Goal: Task Accomplishment & Management: Manage account settings

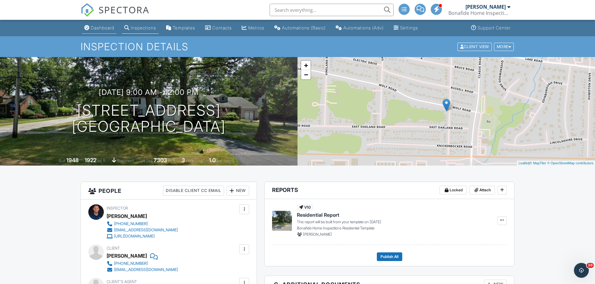
click at [102, 29] on div "Dashboard" at bounding box center [103, 27] width 24 height 5
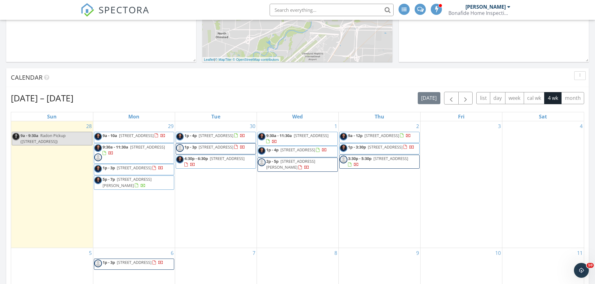
scroll to position [303, 0]
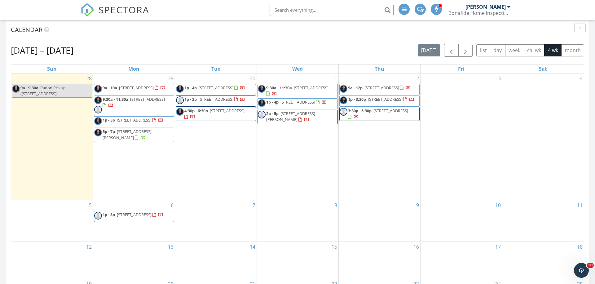
click at [391, 119] on span "3:30p - 5:30p 1877 E 39th Ct, Lorain 44055" at bounding box center [380, 114] width 80 height 12
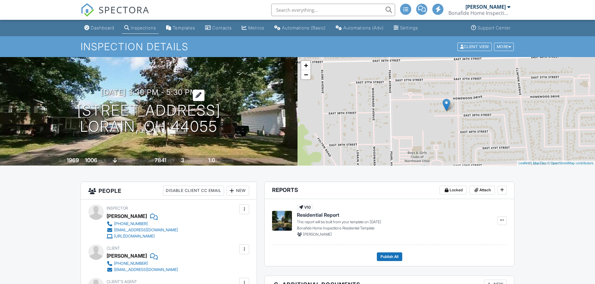
click at [118, 94] on h3 "10/02/2025 3:30 pm - 5:30 pm" at bounding box center [149, 92] width 96 height 8
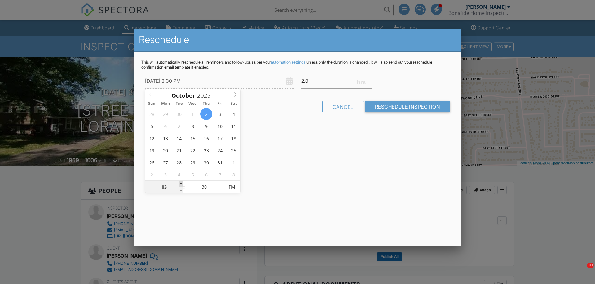
type input "04"
type input "10/02/2025 4:30 PM"
click at [182, 183] on span at bounding box center [181, 184] width 4 height 6
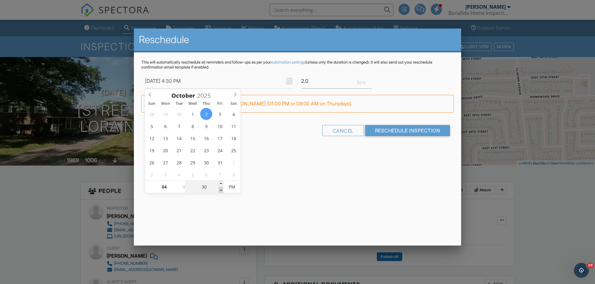
type input "25"
type input "10/02/2025 4:25 PM"
click at [222, 190] on span at bounding box center [221, 190] width 4 height 6
type input "20"
type input "10/02/2025 4:20 PM"
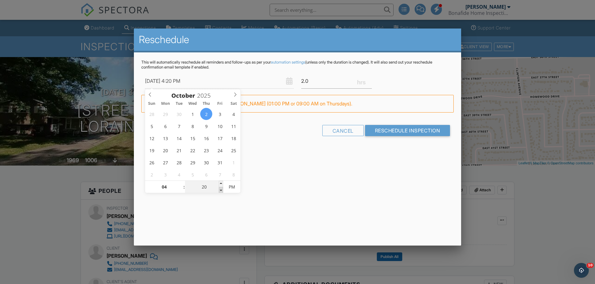
click at [222, 190] on span at bounding box center [221, 190] width 4 height 6
type input "15"
type input "10/02/2025 4:15 PM"
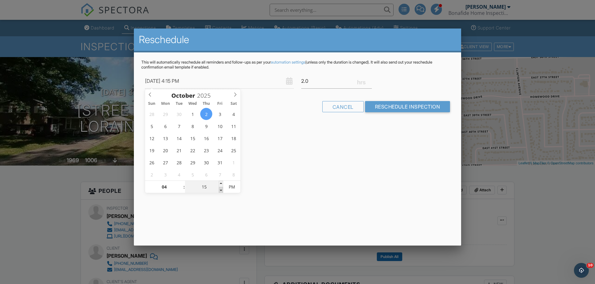
click at [222, 190] on span at bounding box center [221, 190] width 4 height 6
type input "10"
type input "10/02/2025 4:10 PM"
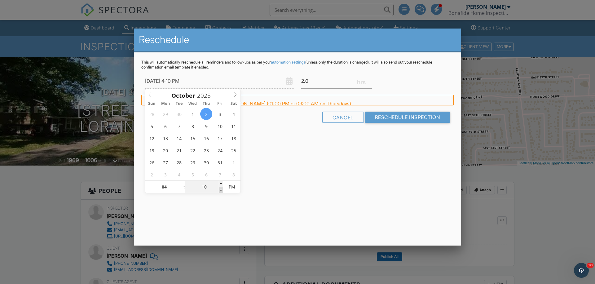
click at [222, 190] on span at bounding box center [221, 190] width 4 height 6
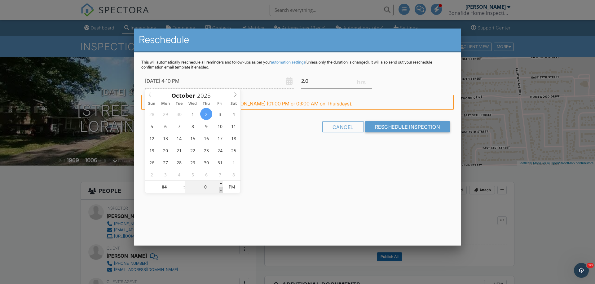
type input "05"
type input "10/02/2025 4:05 PM"
click at [222, 190] on span at bounding box center [221, 190] width 4 height 6
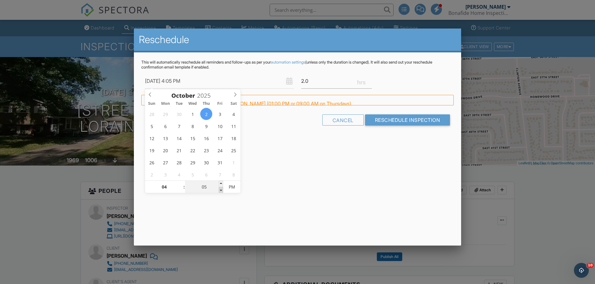
type input "00"
type input "10/02/2025 4:00 PM"
click at [222, 190] on span at bounding box center [221, 190] width 4 height 6
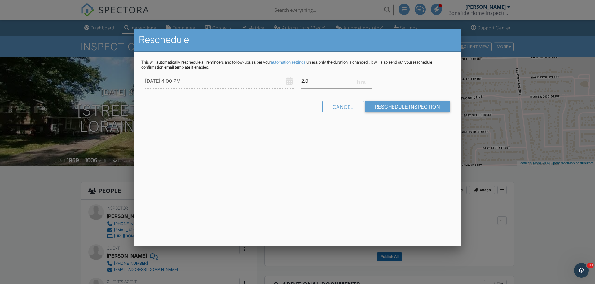
click at [208, 217] on div "Reschedule This will automatically reschedule all reminders and follow-ups as p…" at bounding box center [297, 137] width 327 height 217
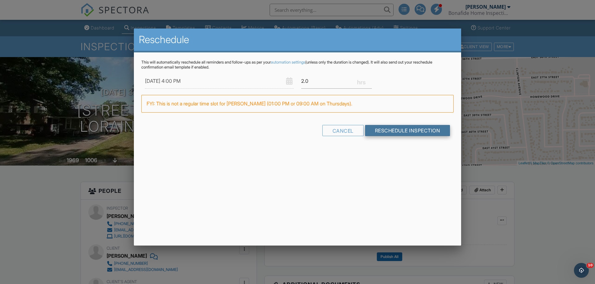
click at [400, 131] on input "Reschedule Inspection" at bounding box center [407, 130] width 85 height 11
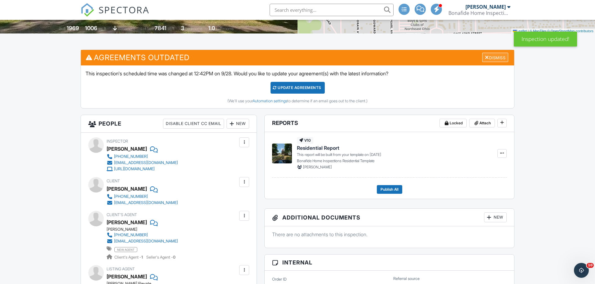
click at [489, 57] on div "Dismiss" at bounding box center [495, 58] width 26 height 10
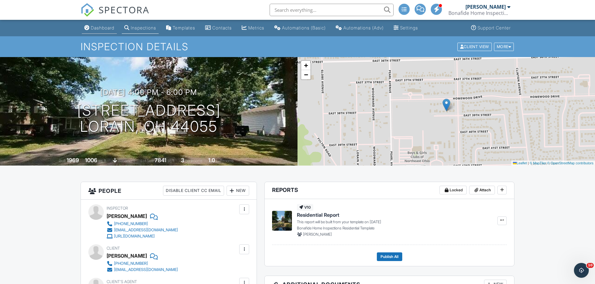
click at [105, 28] on div "Dashboard" at bounding box center [103, 27] width 24 height 5
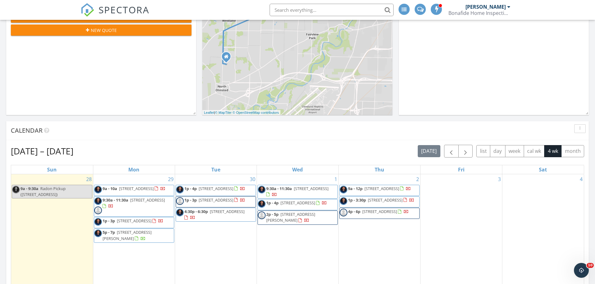
scroll to position [253, 0]
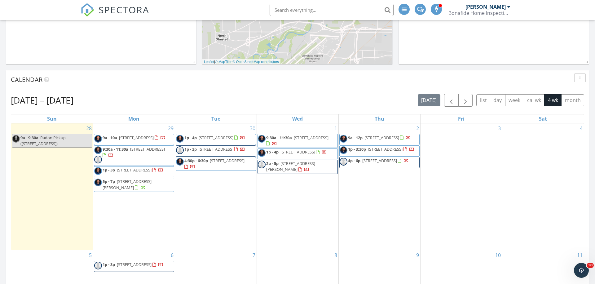
click at [156, 87] on div "Calendar" at bounding box center [297, 79] width 582 height 19
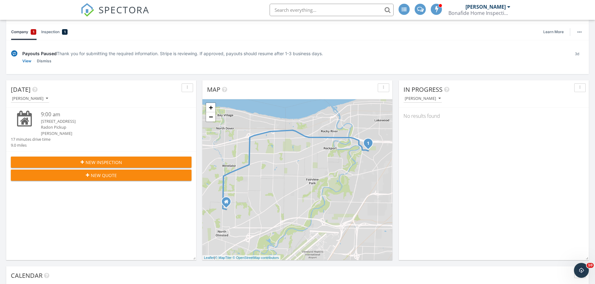
scroll to position [0, 0]
